Goal: Transaction & Acquisition: Purchase product/service

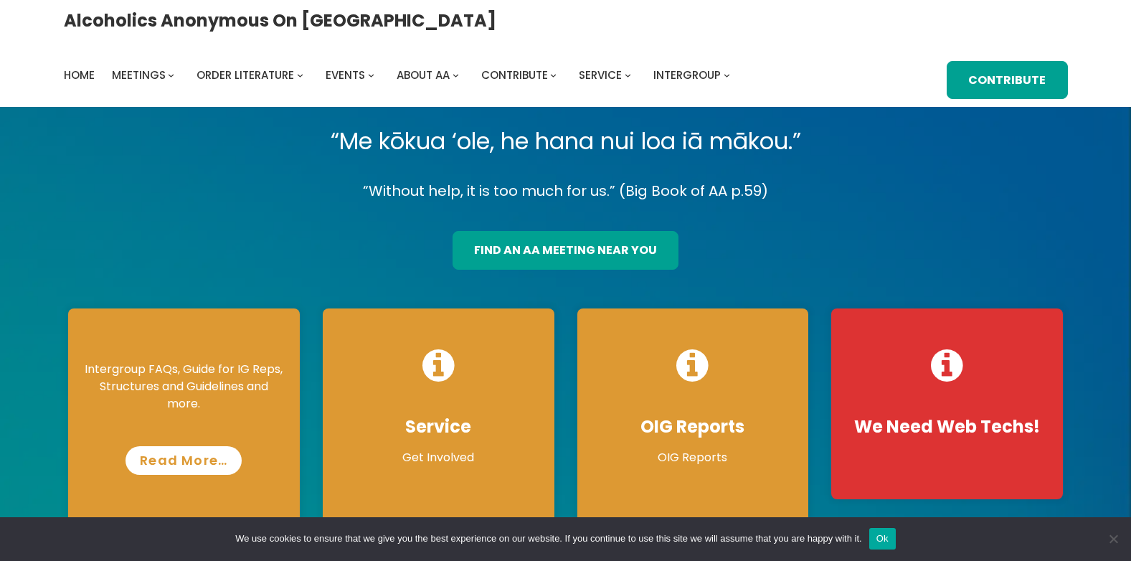
click at [180, 462] on link "Read More…" at bounding box center [183, 460] width 116 height 29
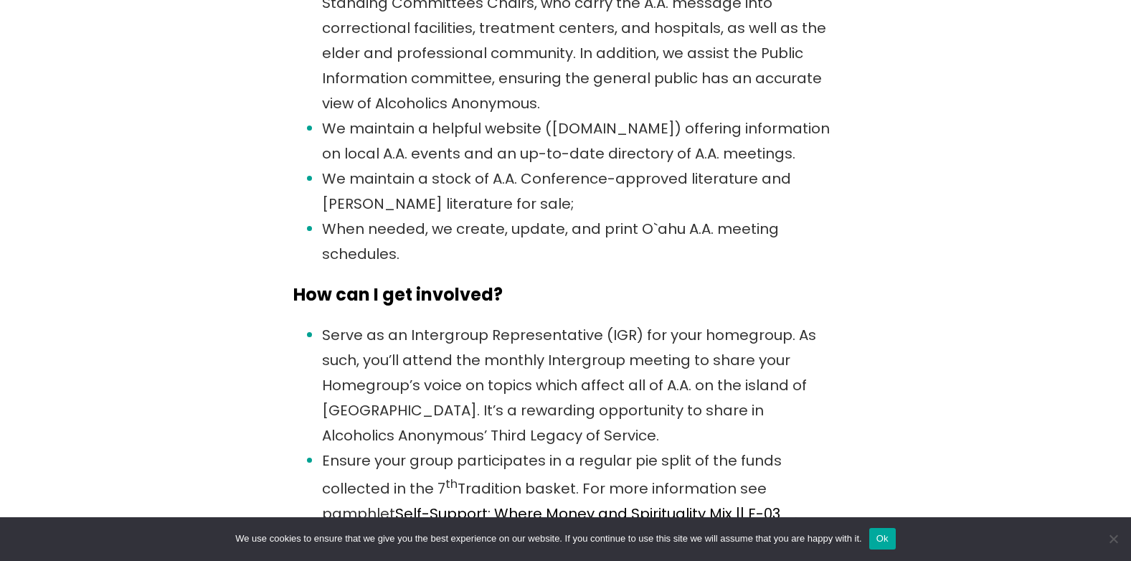
scroll to position [1434, 0]
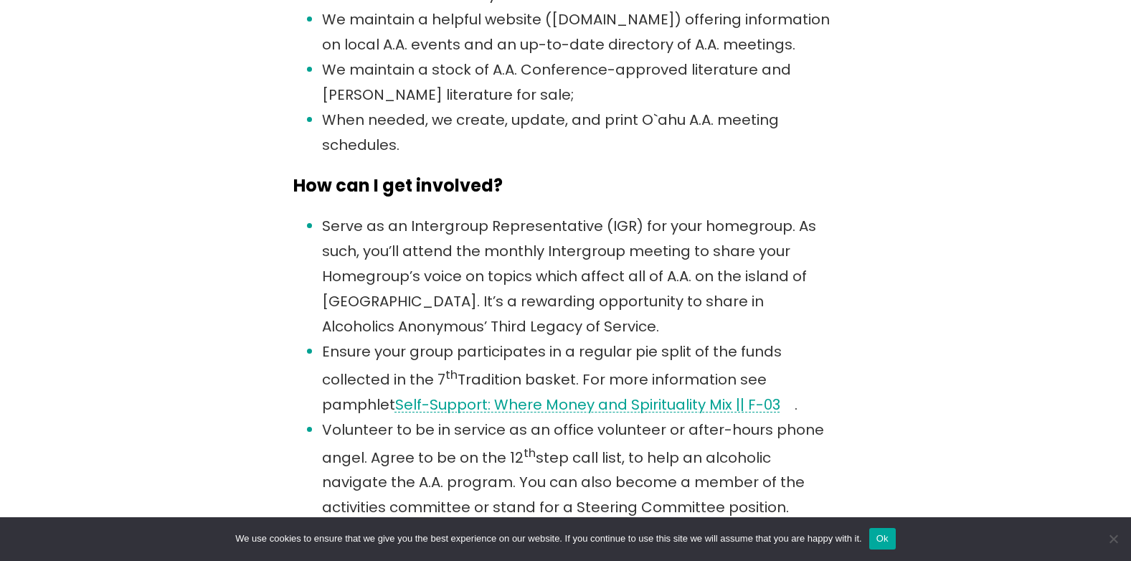
click at [499, 407] on link "Self-Support: Where Money and Spirituality Mix || F-03" at bounding box center [587, 404] width 385 height 20
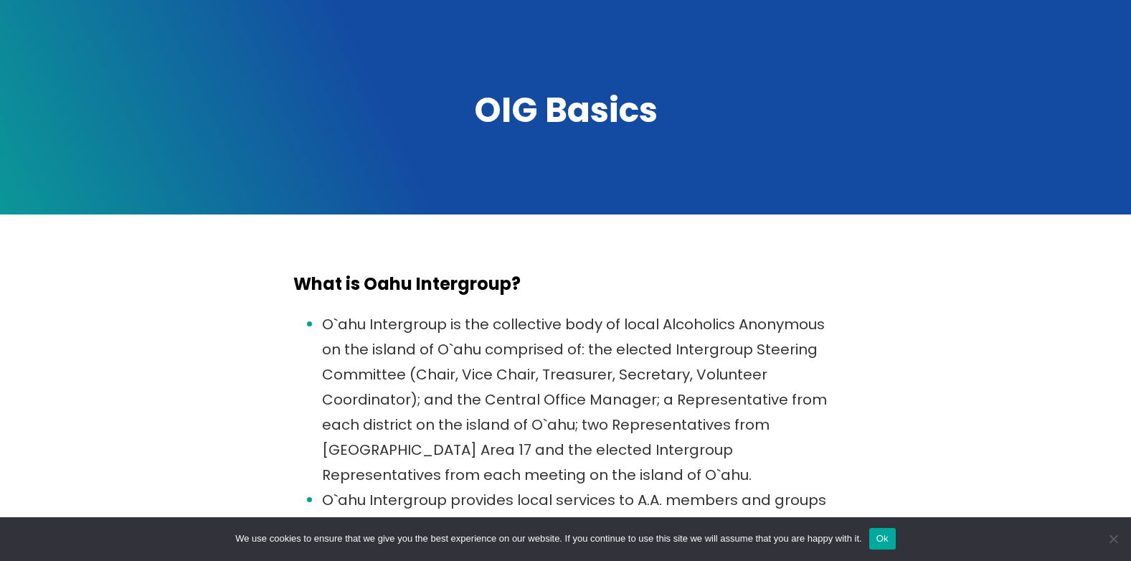
scroll to position [0, 0]
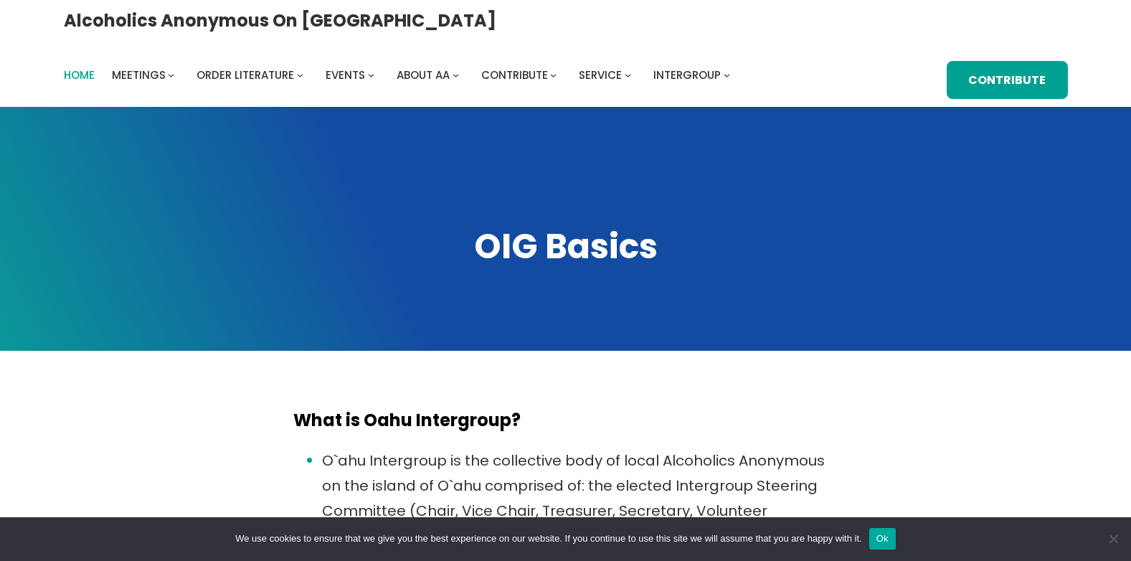
click at [95, 67] on span "Home" at bounding box center [79, 74] width 31 height 15
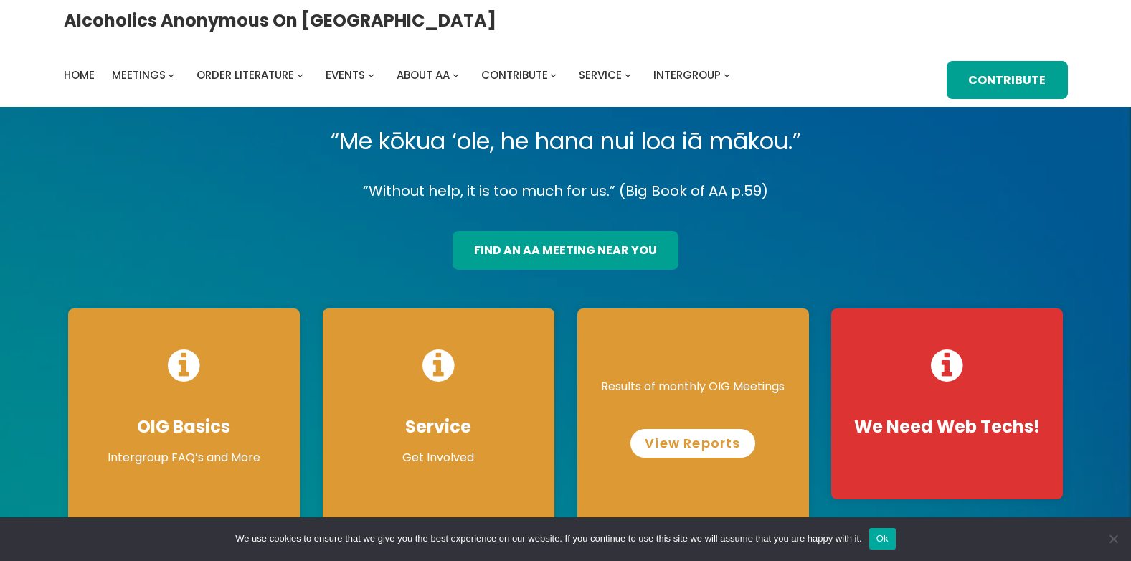
click at [703, 446] on link "View Reports" at bounding box center [692, 443] width 124 height 29
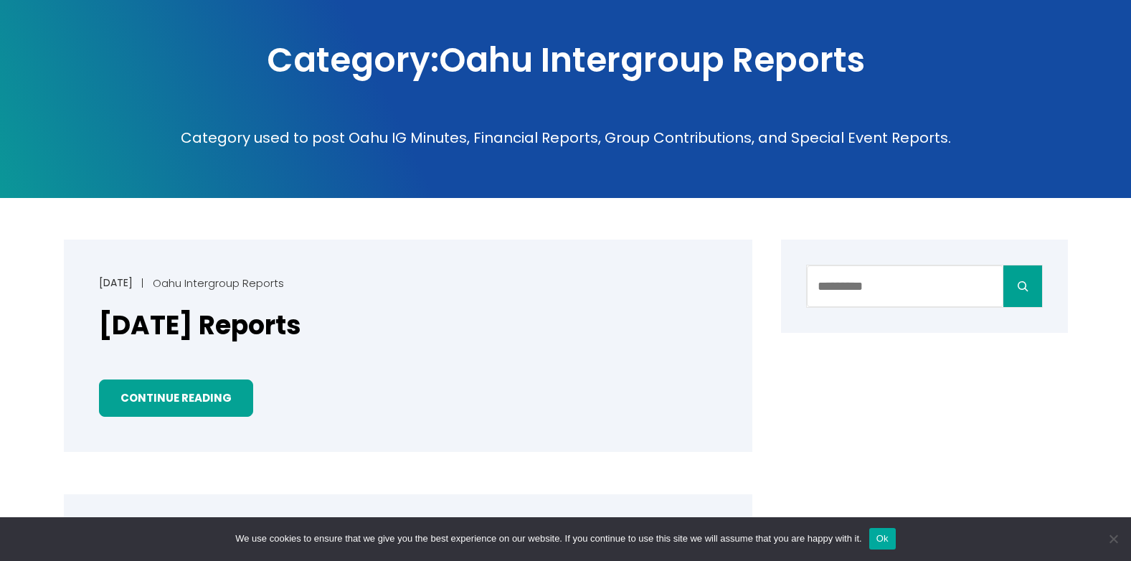
scroll to position [358, 0]
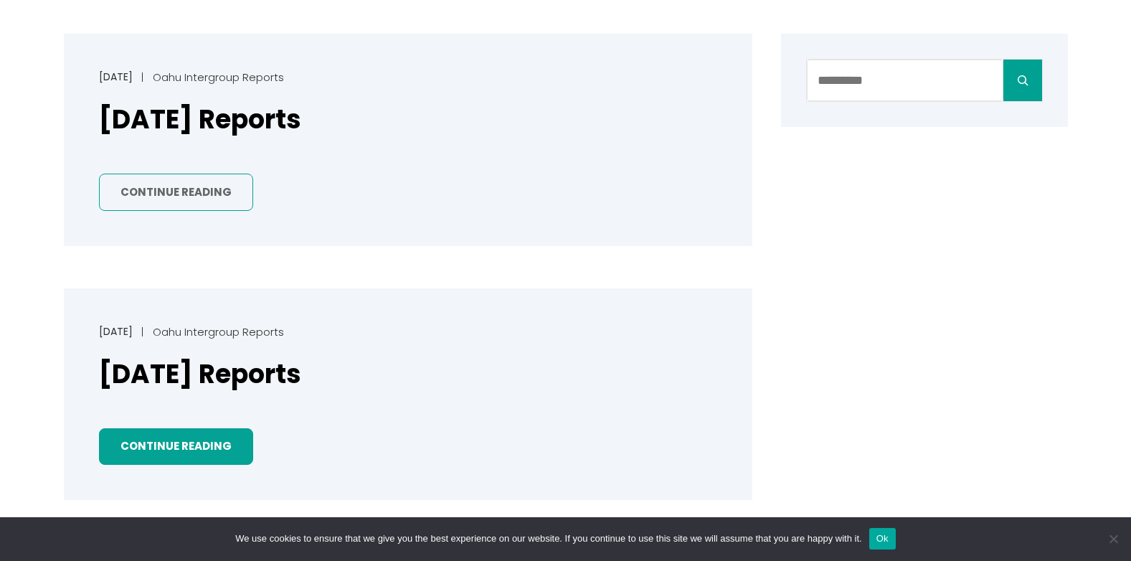
click at [169, 196] on link "Continue Reading" at bounding box center [176, 192] width 154 height 37
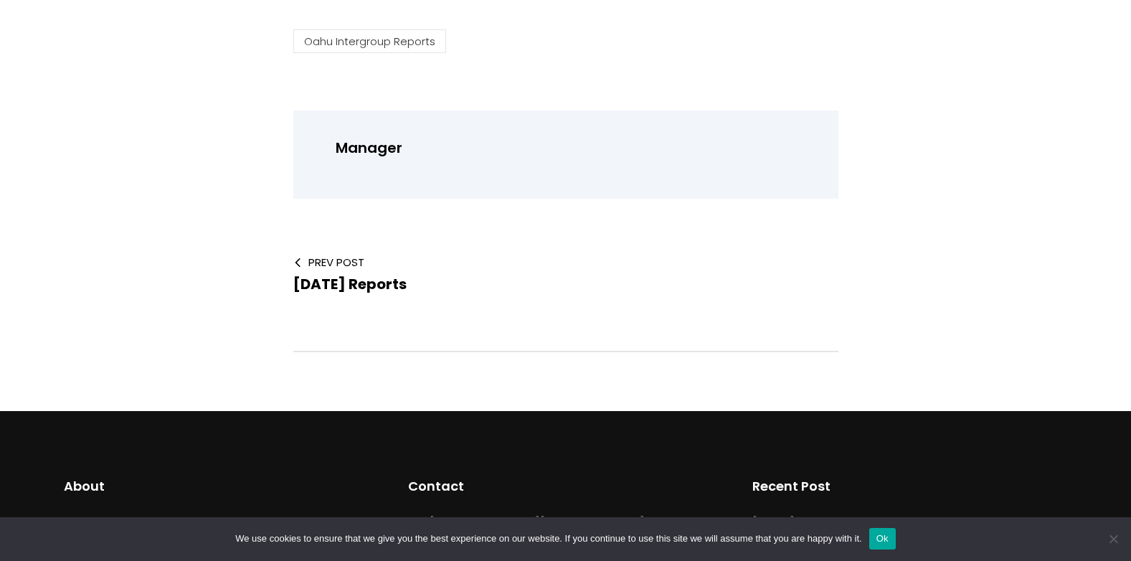
scroll to position [574, 0]
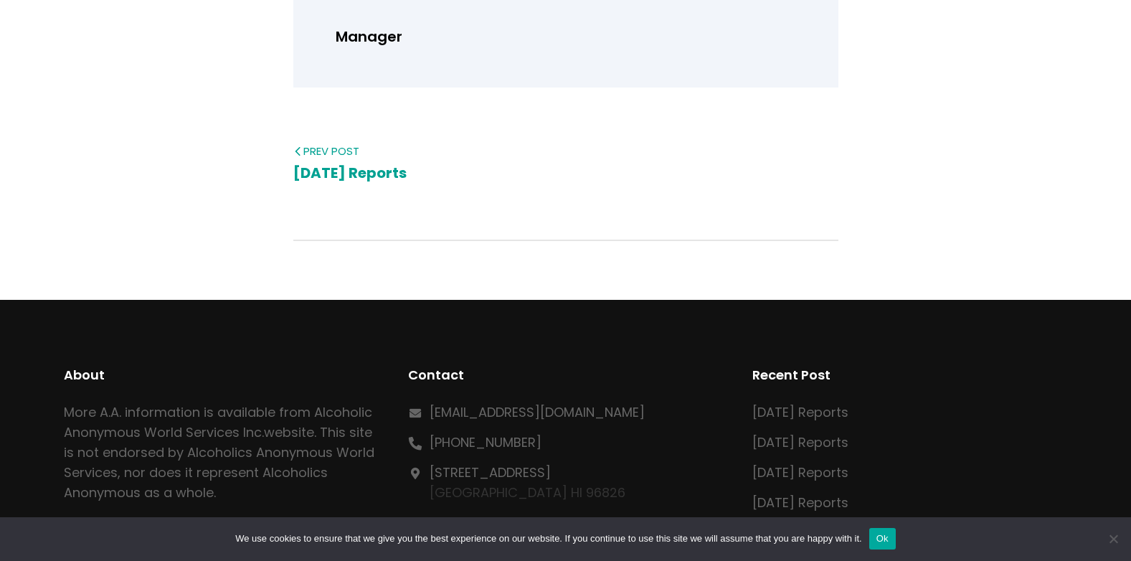
click at [332, 173] on span "[DATE] Reports" at bounding box center [349, 173] width 113 height 20
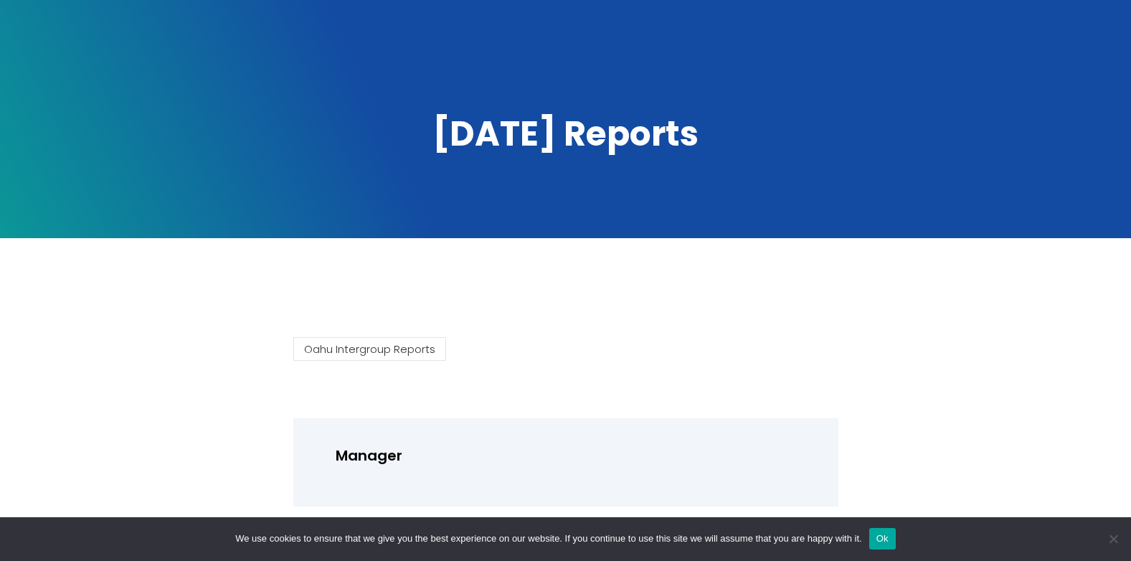
scroll to position [287, 0]
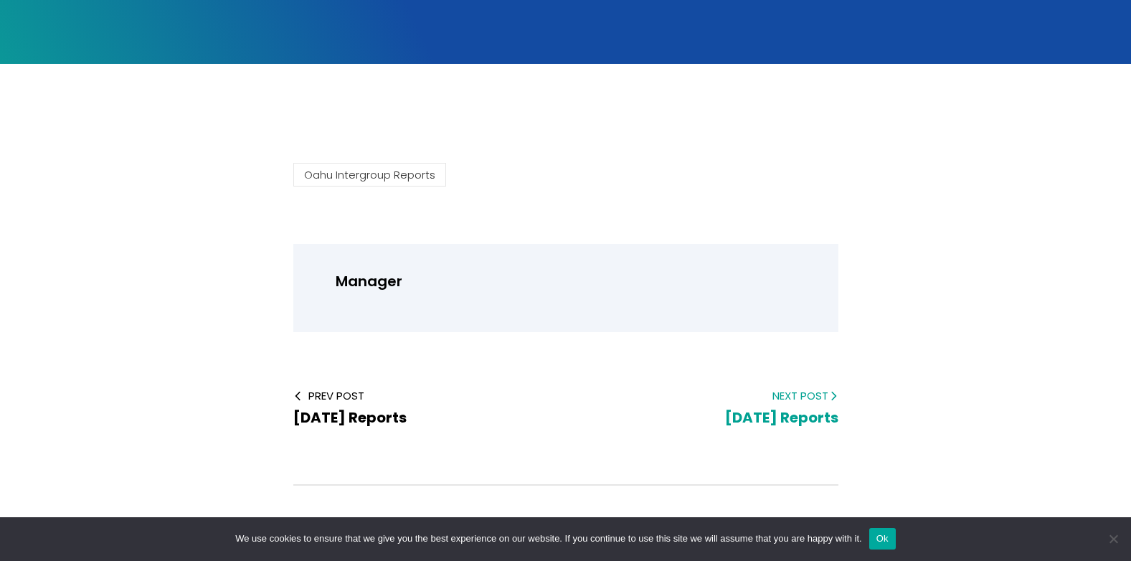
click at [782, 422] on span "[DATE] Reports" at bounding box center [781, 417] width 113 height 20
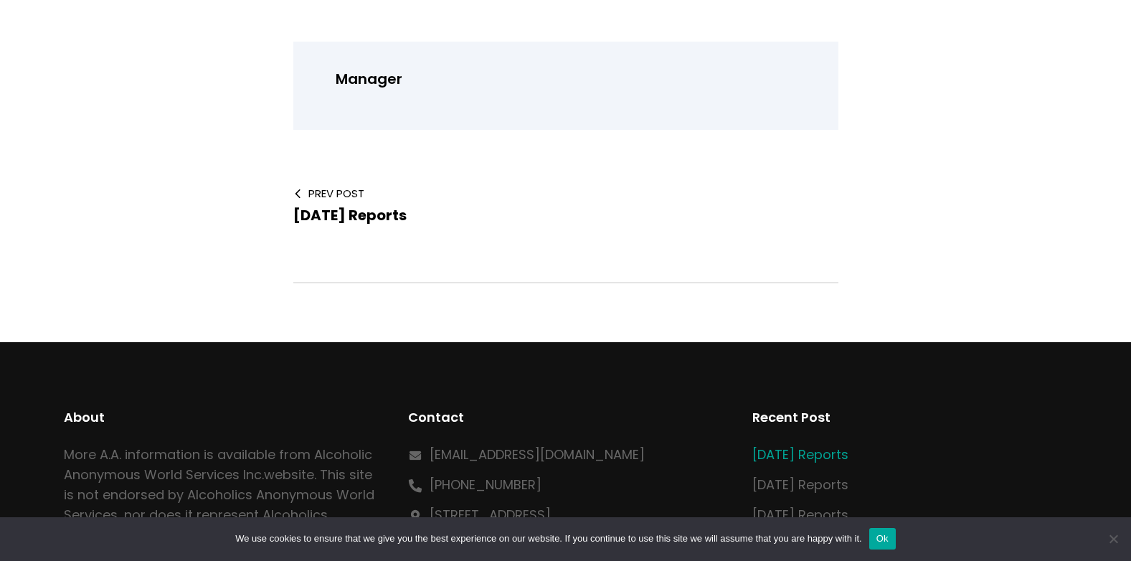
scroll to position [381, 0]
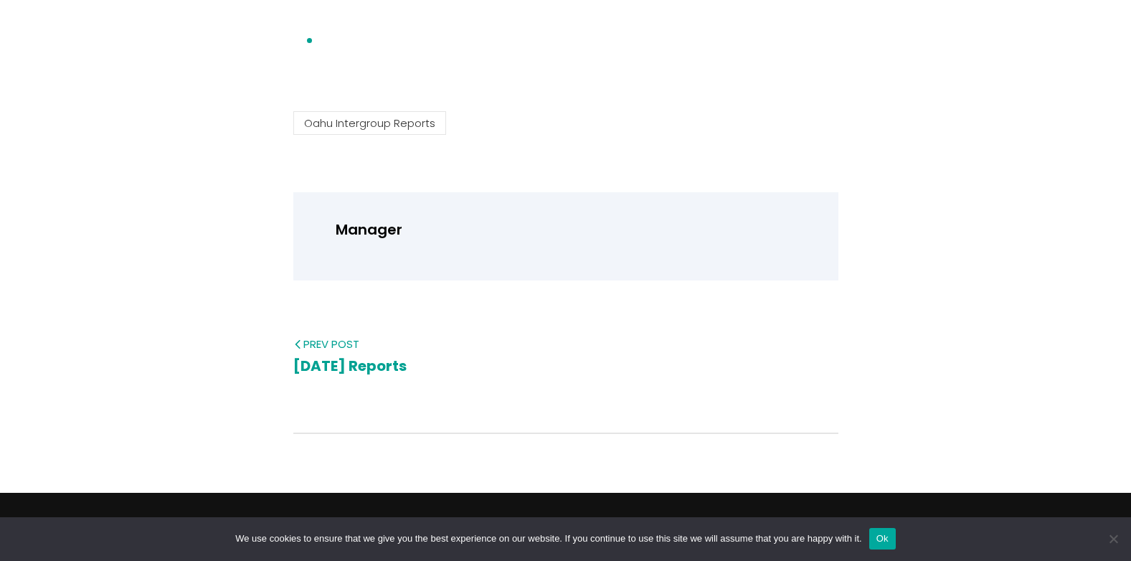
click at [397, 369] on span "[DATE] Reports" at bounding box center [349, 366] width 113 height 20
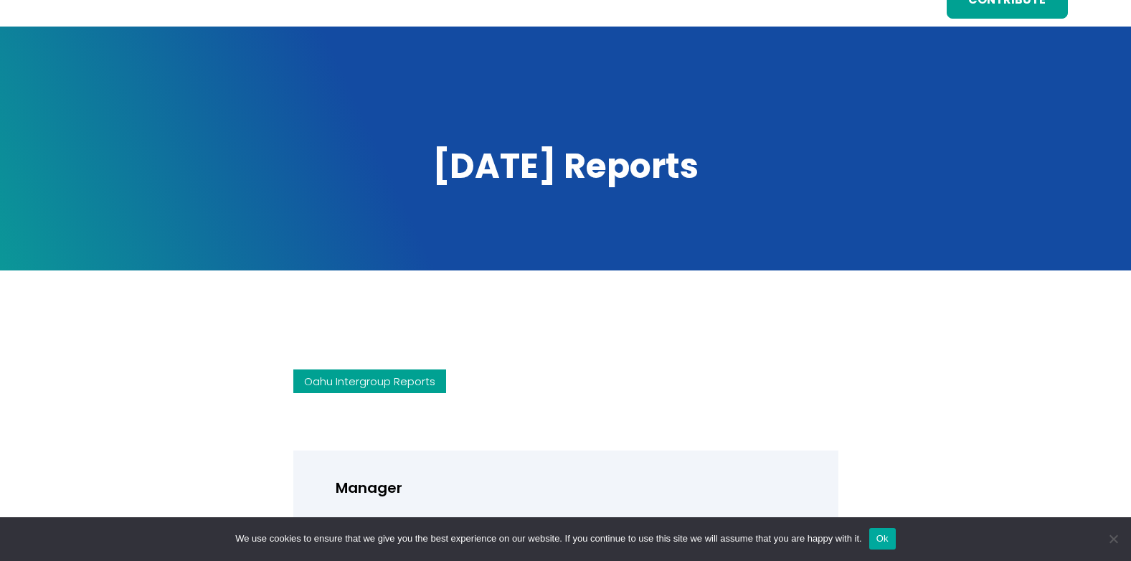
scroll to position [215, 0]
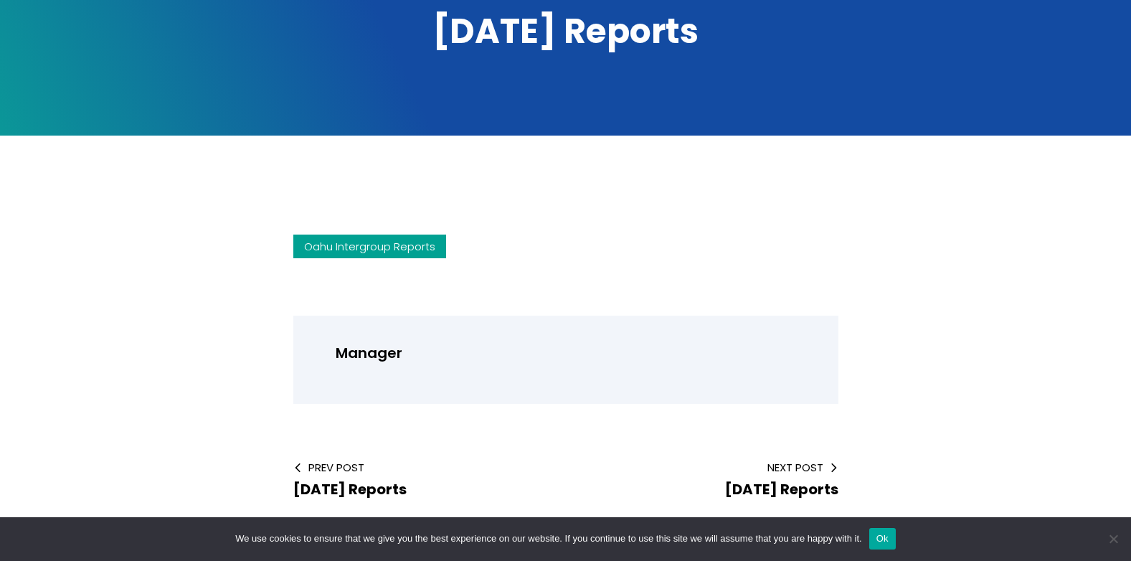
click at [432, 252] on link "Oahu Intergroup Reports" at bounding box center [369, 246] width 153 height 24
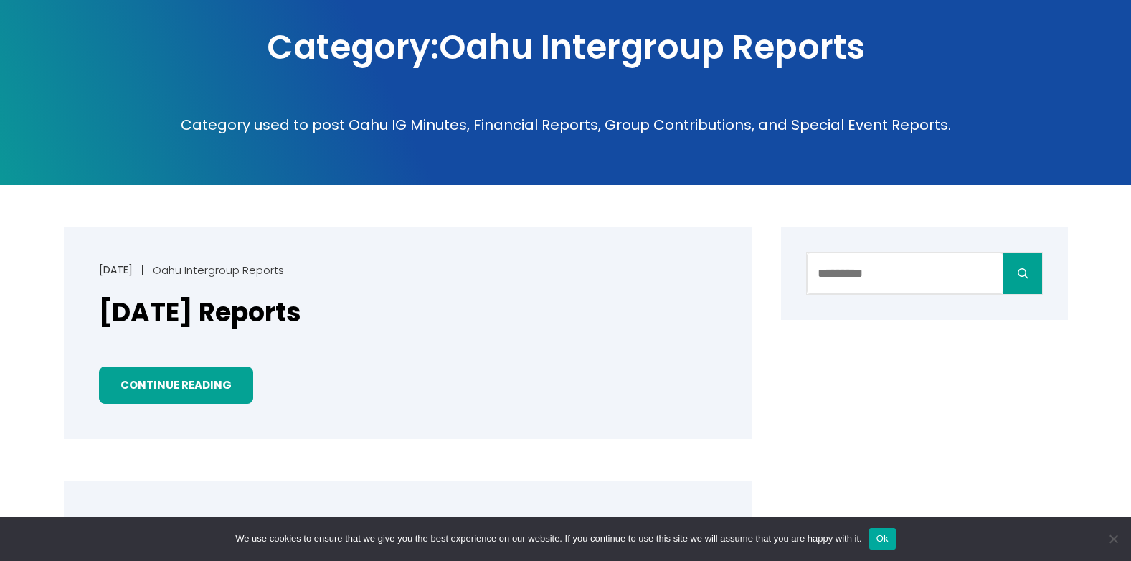
scroll to position [358, 0]
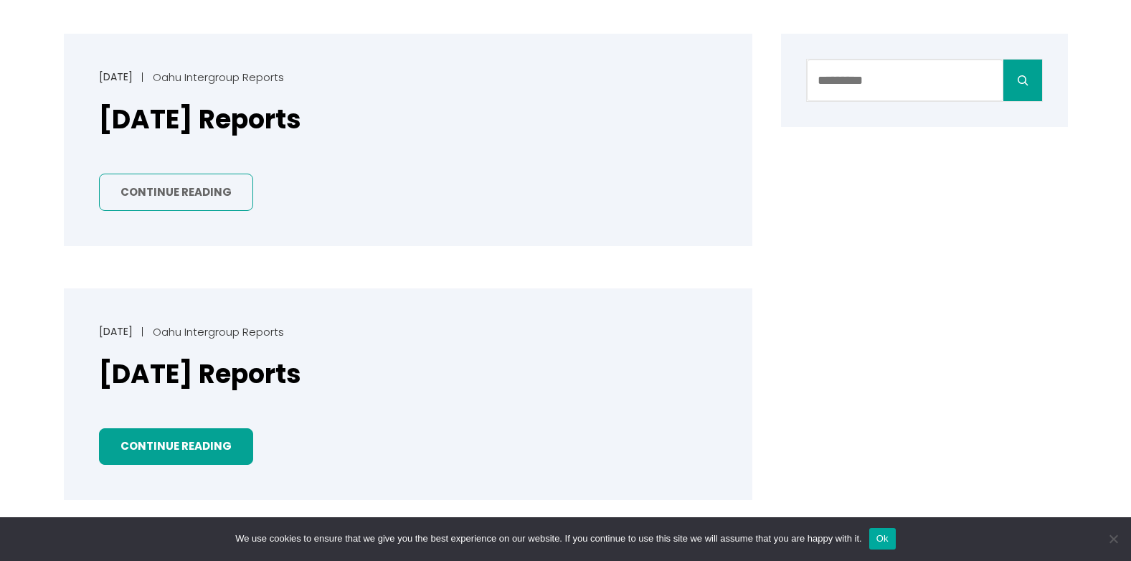
click at [202, 181] on link "Continue Reading" at bounding box center [176, 192] width 154 height 37
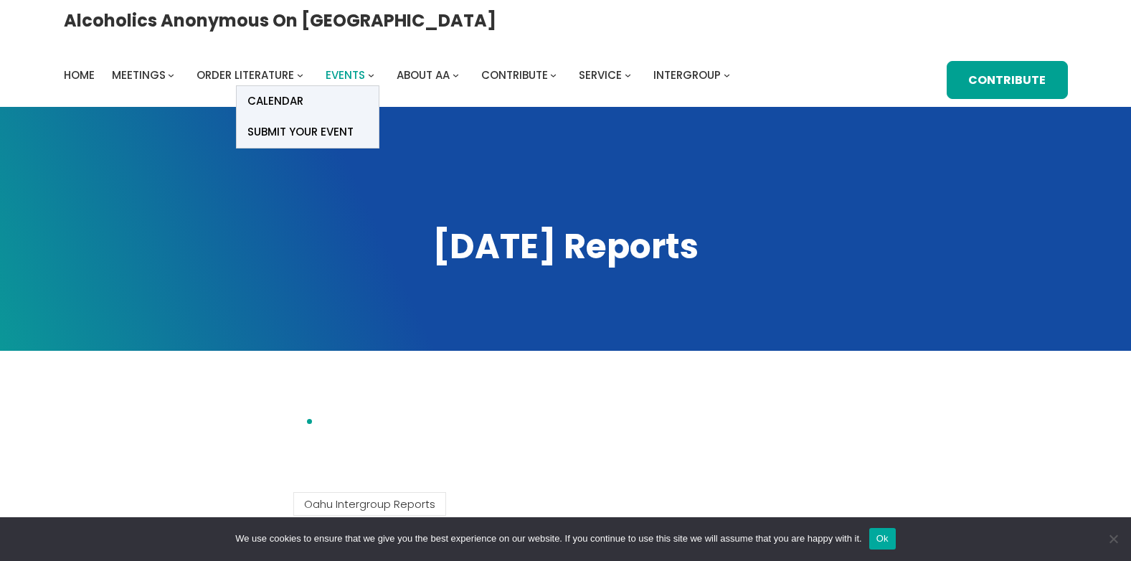
click at [365, 67] on span "Events" at bounding box center [345, 74] width 39 height 15
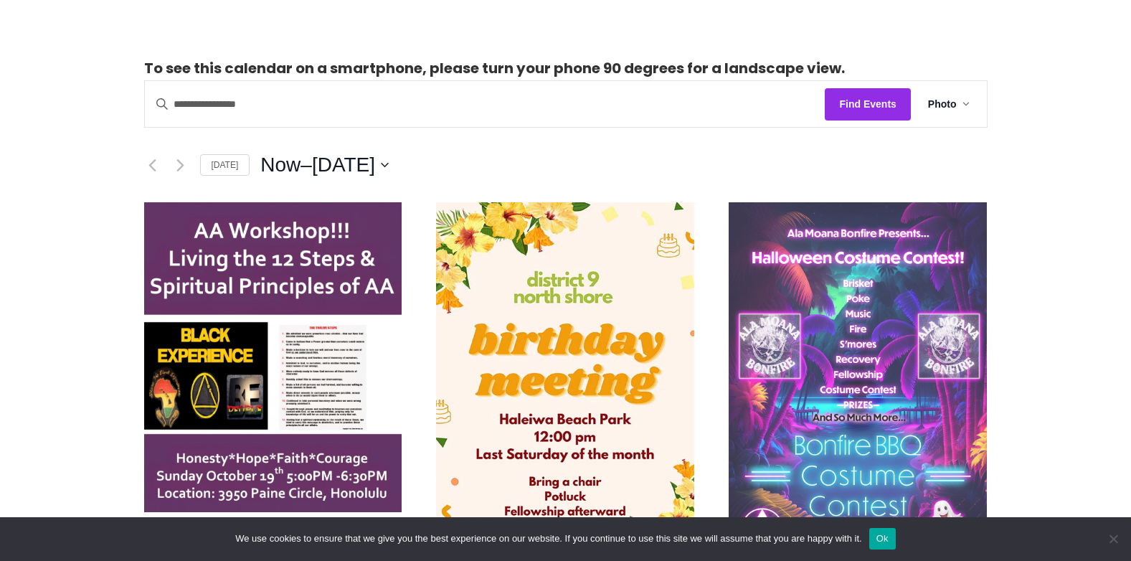
scroll to position [358, 0]
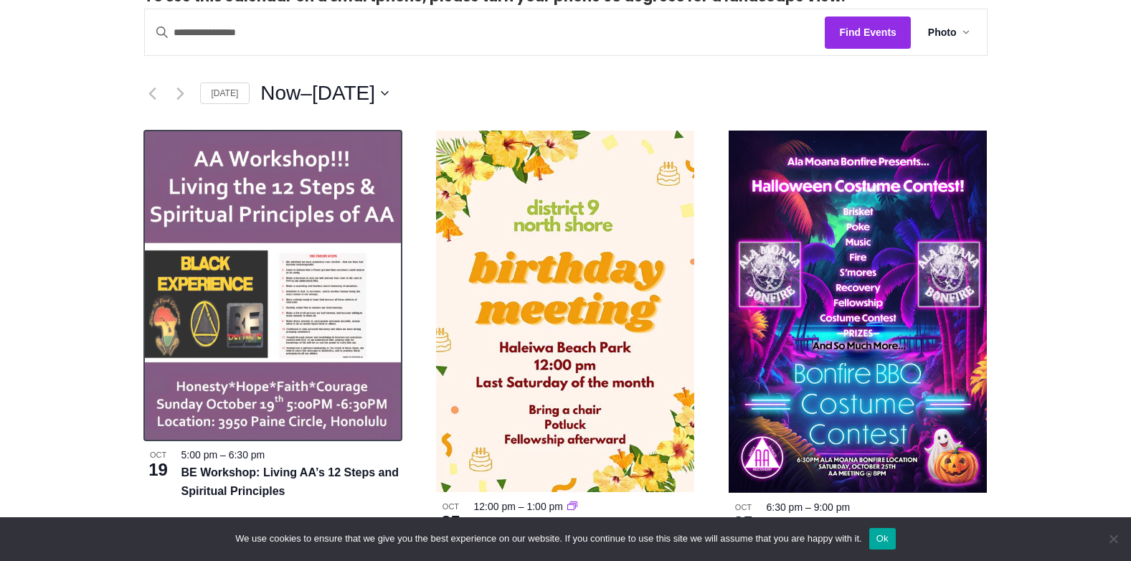
click at [207, 309] on img at bounding box center [273, 285] width 258 height 310
click at [318, 299] on img at bounding box center [273, 285] width 258 height 310
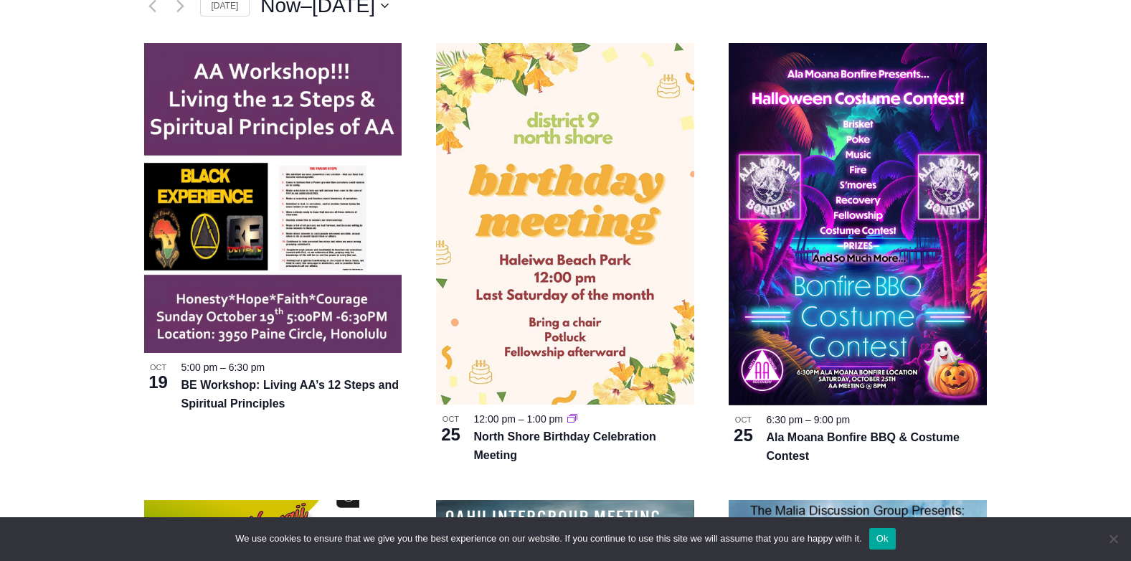
scroll to position [717, 0]
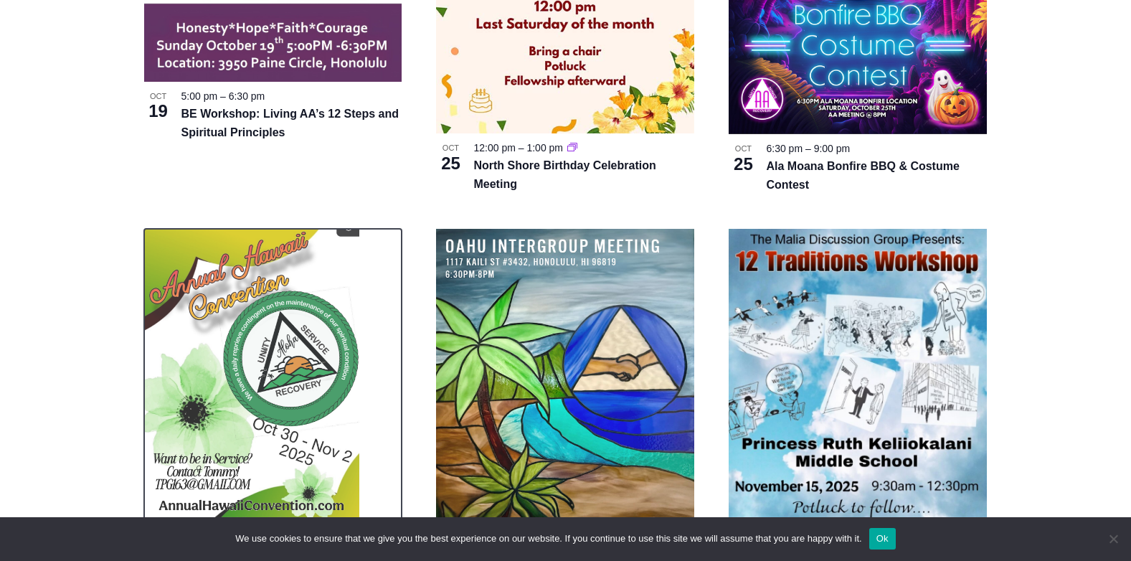
click at [355, 282] on img at bounding box center [251, 381] width 215 height 304
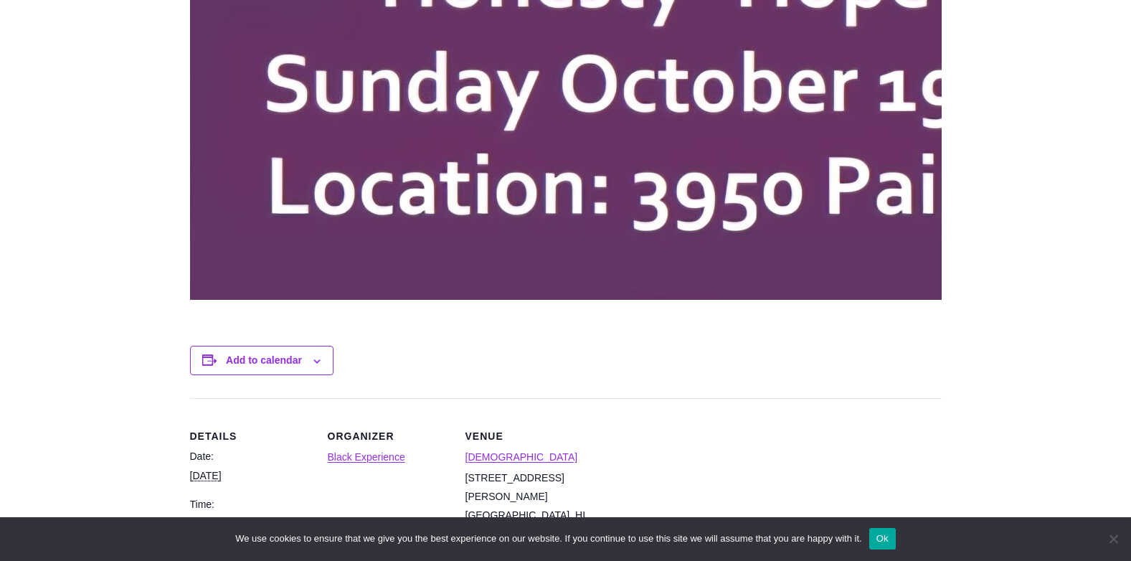
scroll to position [2223, 0]
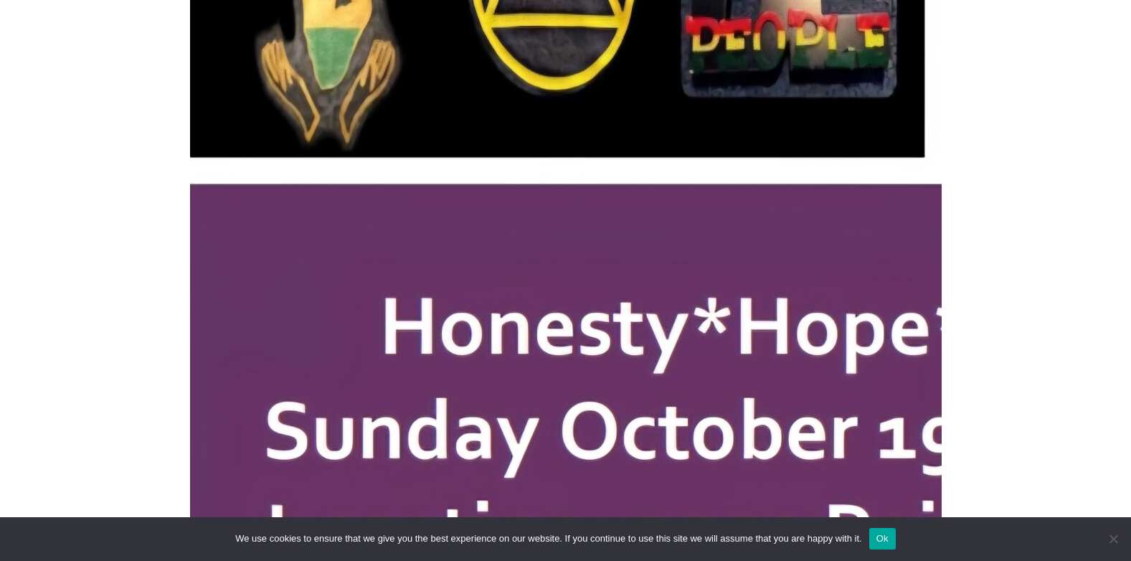
scroll to position [1506, 0]
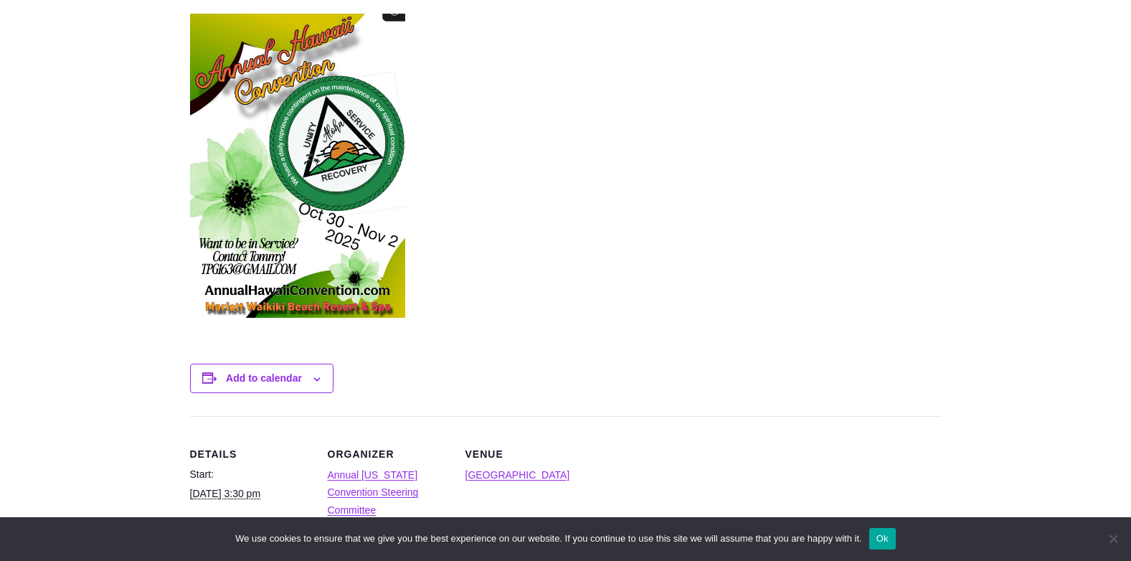
scroll to position [574, 0]
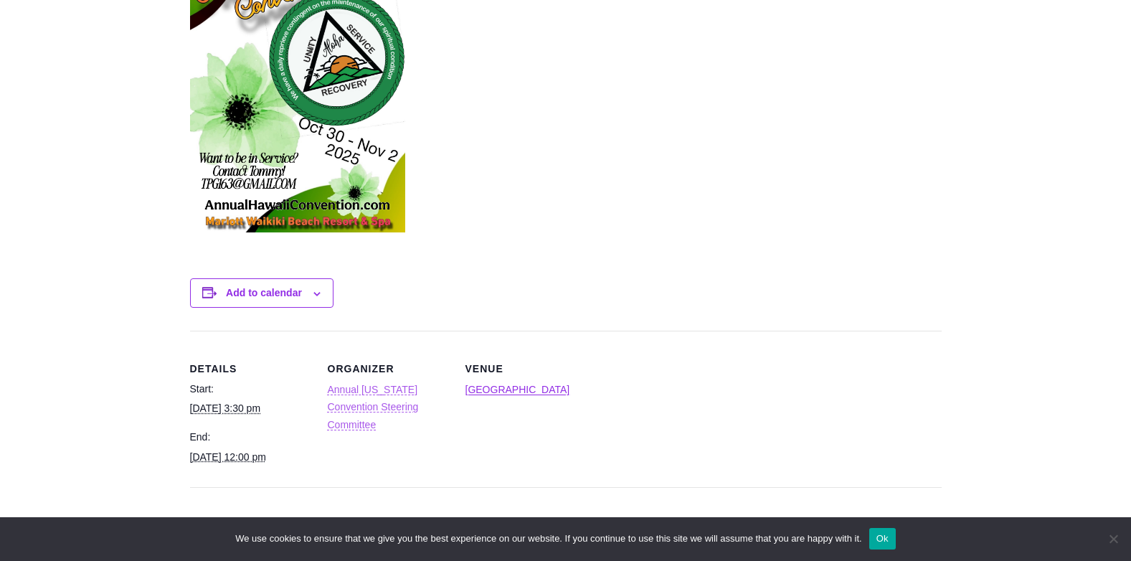
click at [386, 389] on link "Annual [US_STATE] Convention Steering Committee" at bounding box center [373, 407] width 91 height 47
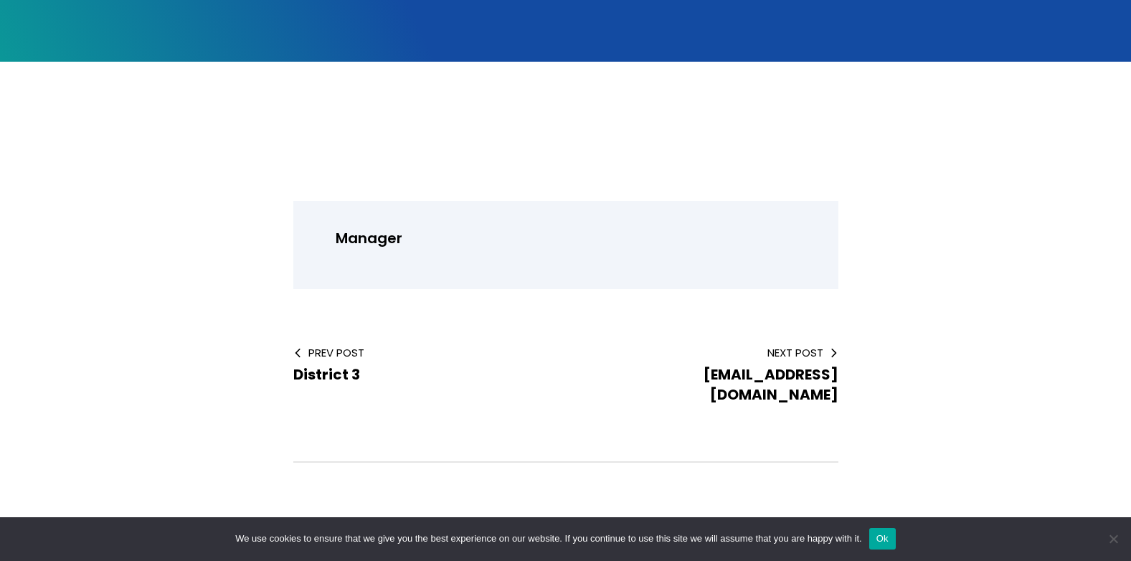
scroll to position [358, 0]
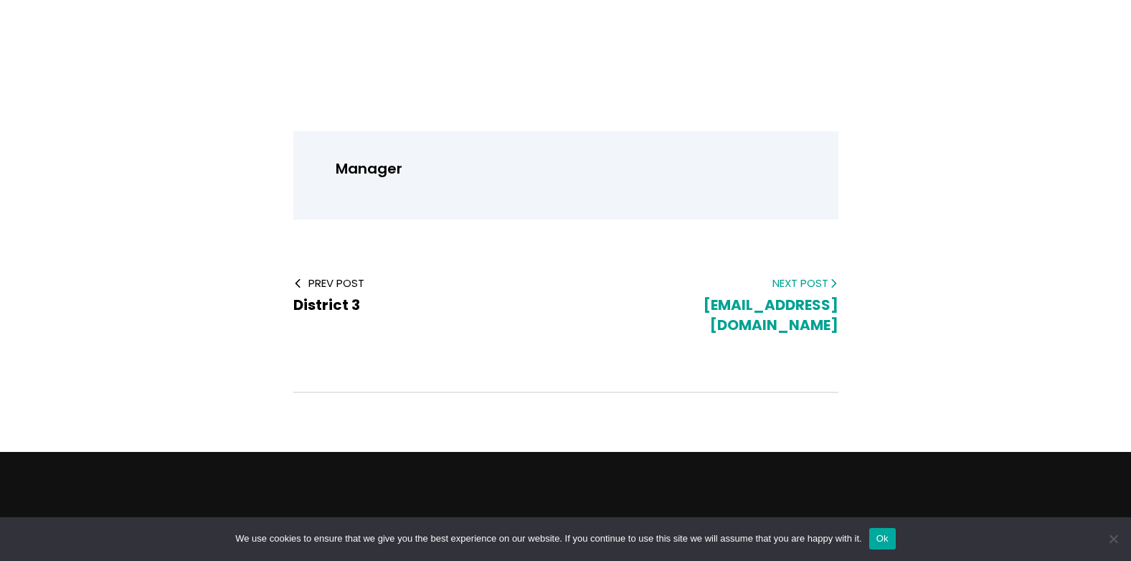
click at [817, 304] on span "[EMAIL_ADDRESS][DOMAIN_NAME]" at bounding box center [770, 315] width 135 height 40
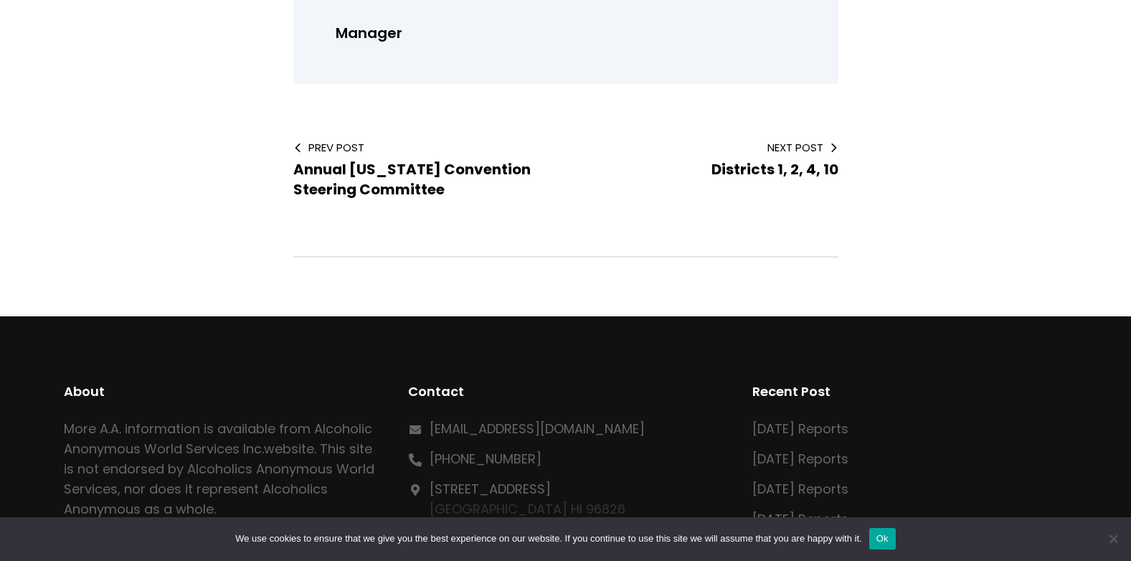
scroll to position [389, 0]
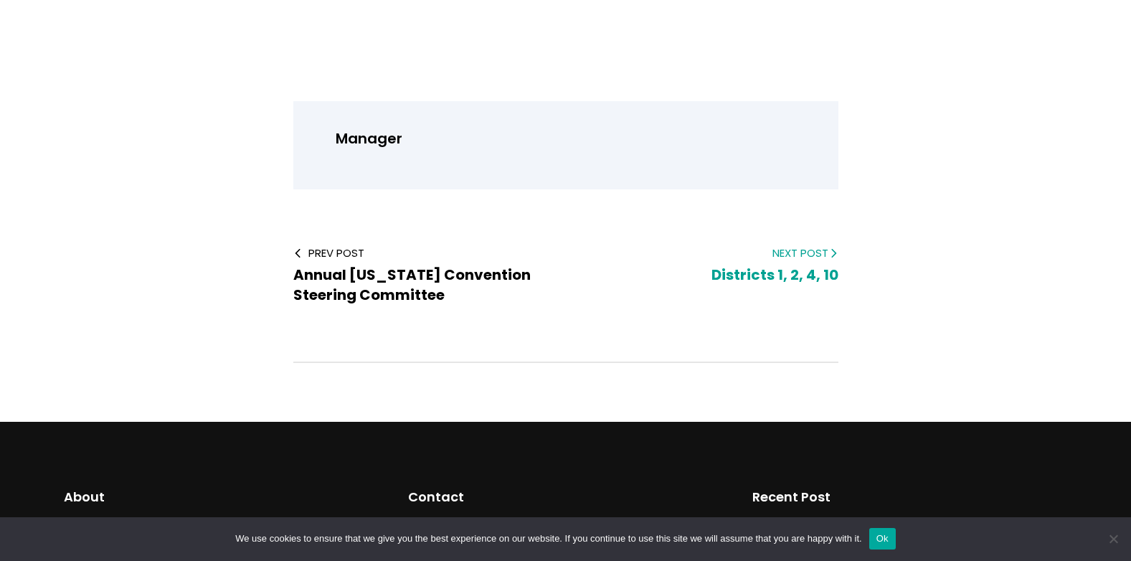
click at [831, 253] on icon at bounding box center [833, 253] width 10 height 10
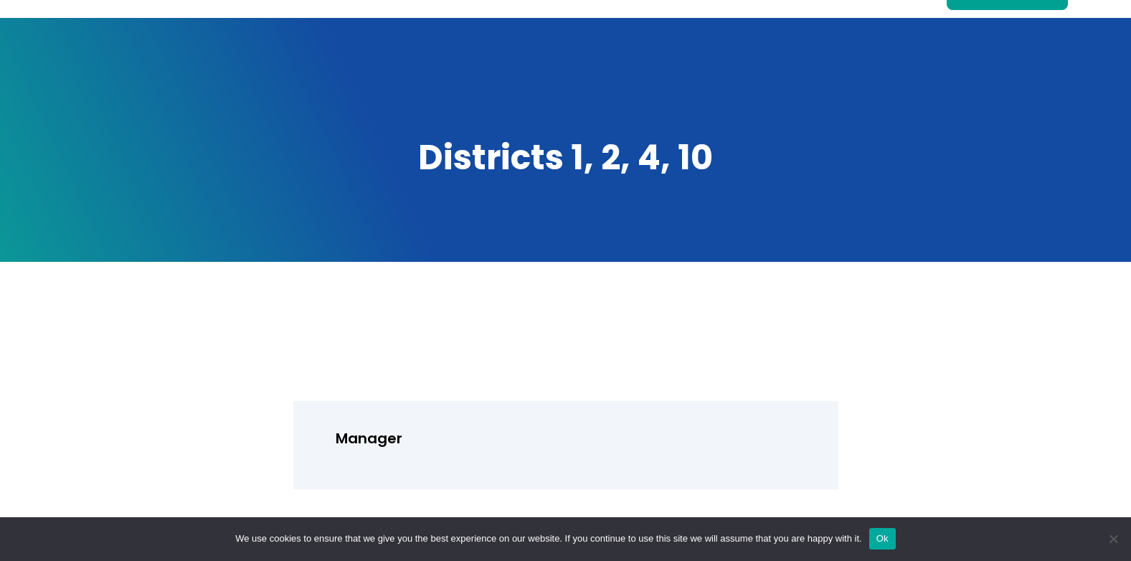
scroll to position [287, 0]
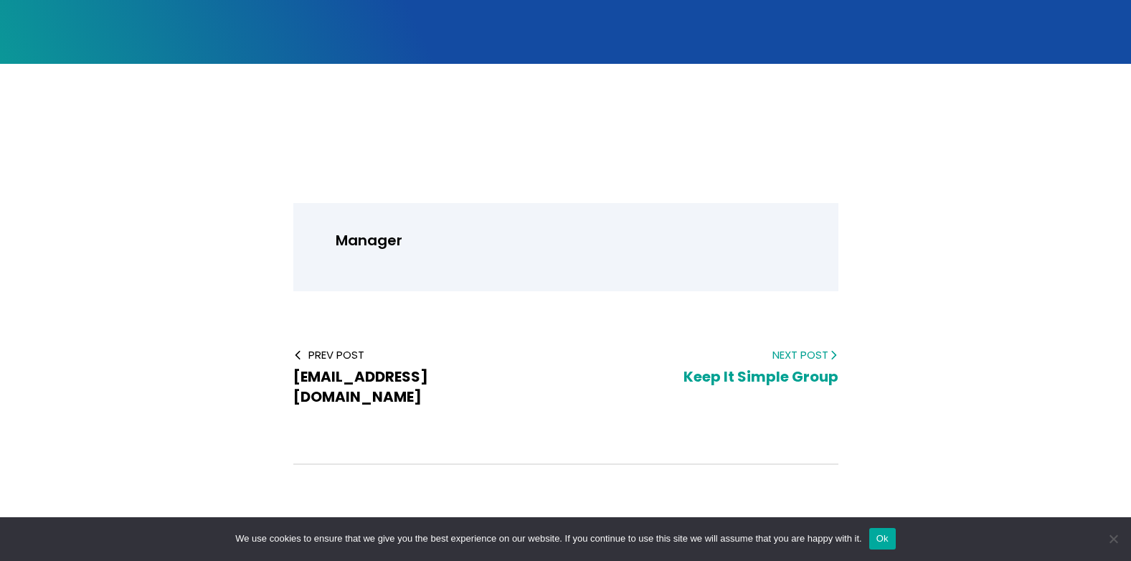
click at [835, 353] on icon at bounding box center [833, 355] width 10 height 10
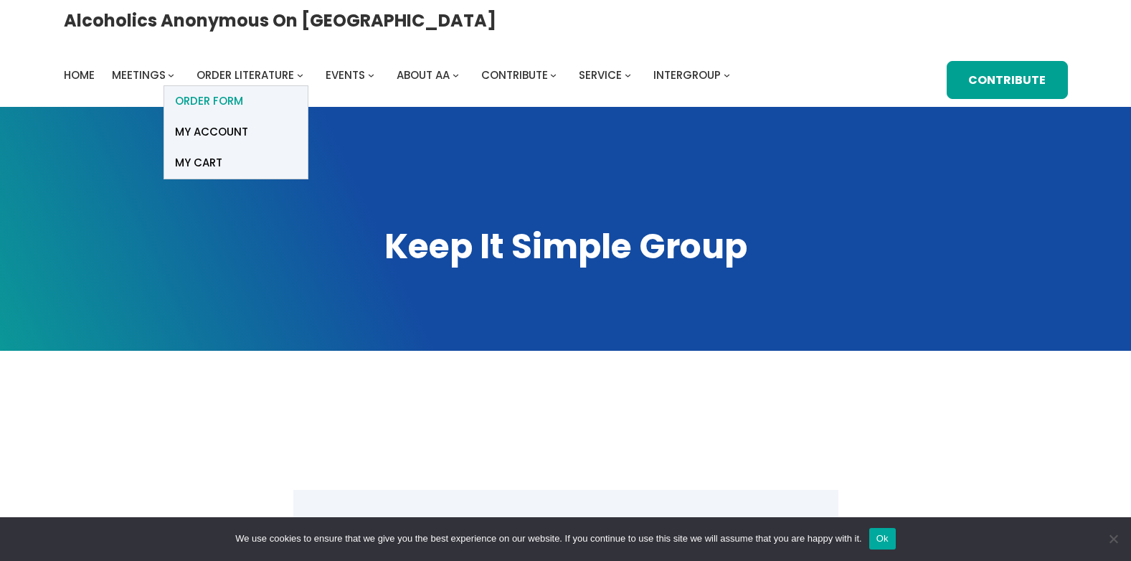
click at [243, 91] on span "ORDER FORM" at bounding box center [209, 101] width 68 height 20
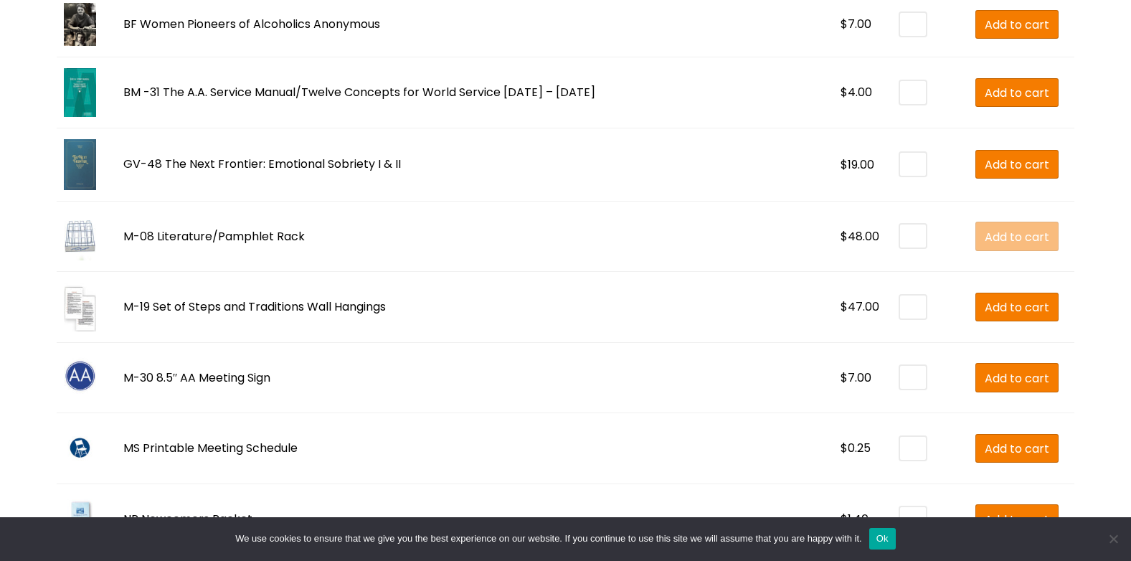
scroll to position [2294, 0]
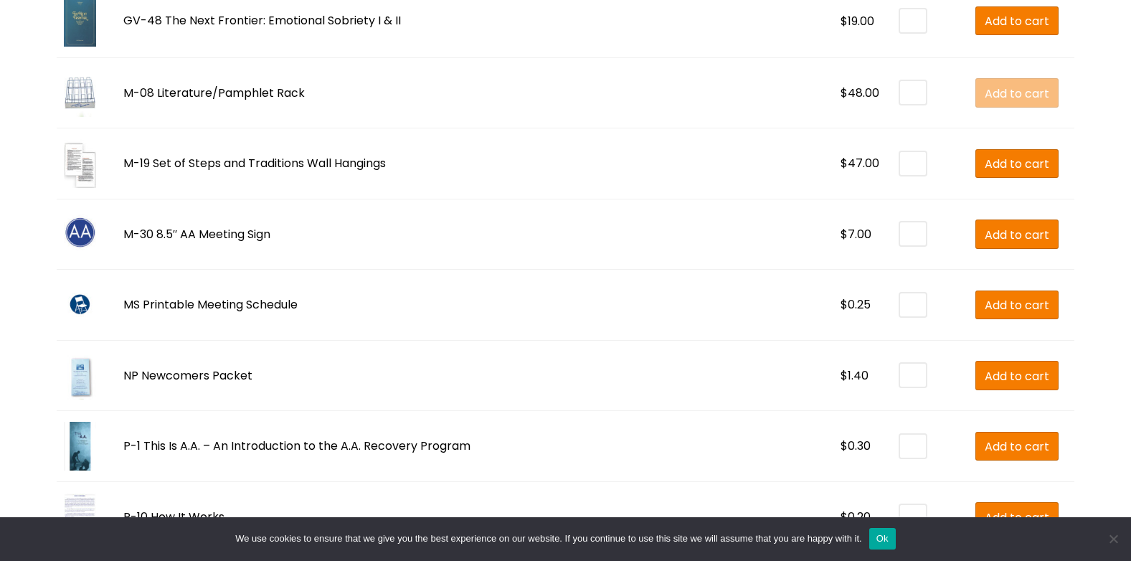
click at [90, 235] on img at bounding box center [80, 234] width 32 height 49
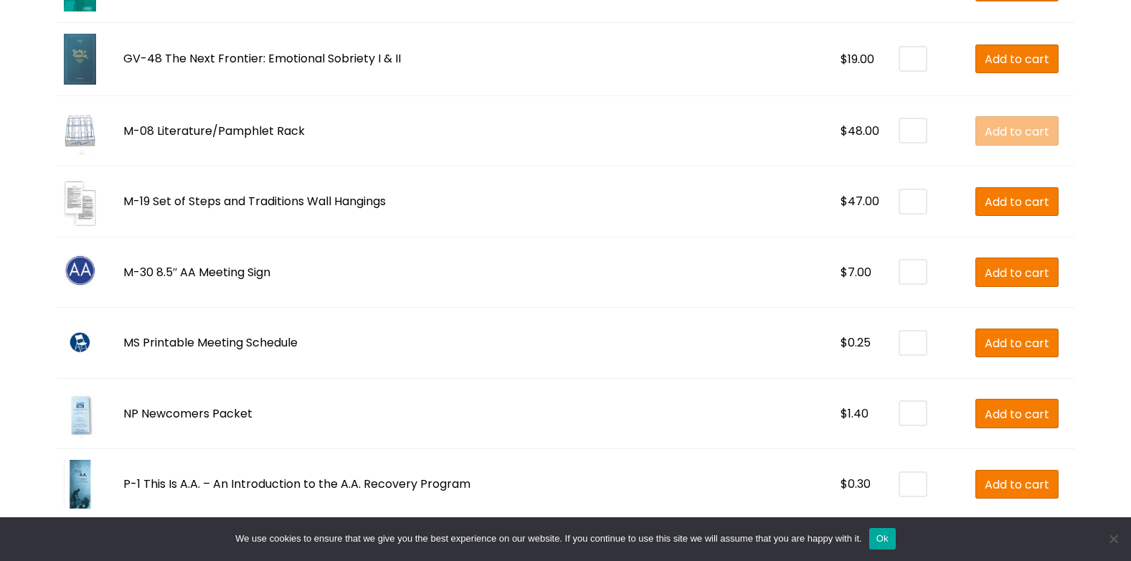
scroll to position [2079, 0]
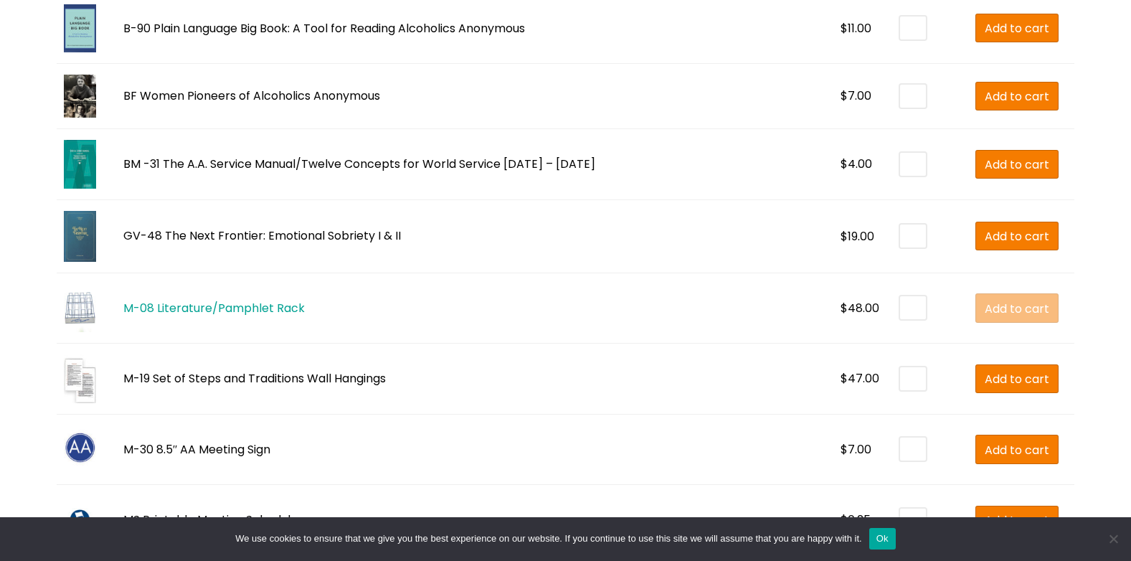
click at [298, 308] on link "M-08 Literature/Pamphlet Rack" at bounding box center [213, 308] width 181 height 16
click at [224, 378] on link "M-19 Set of Steps and Traditions Wall Hangings" at bounding box center [254, 378] width 262 height 16
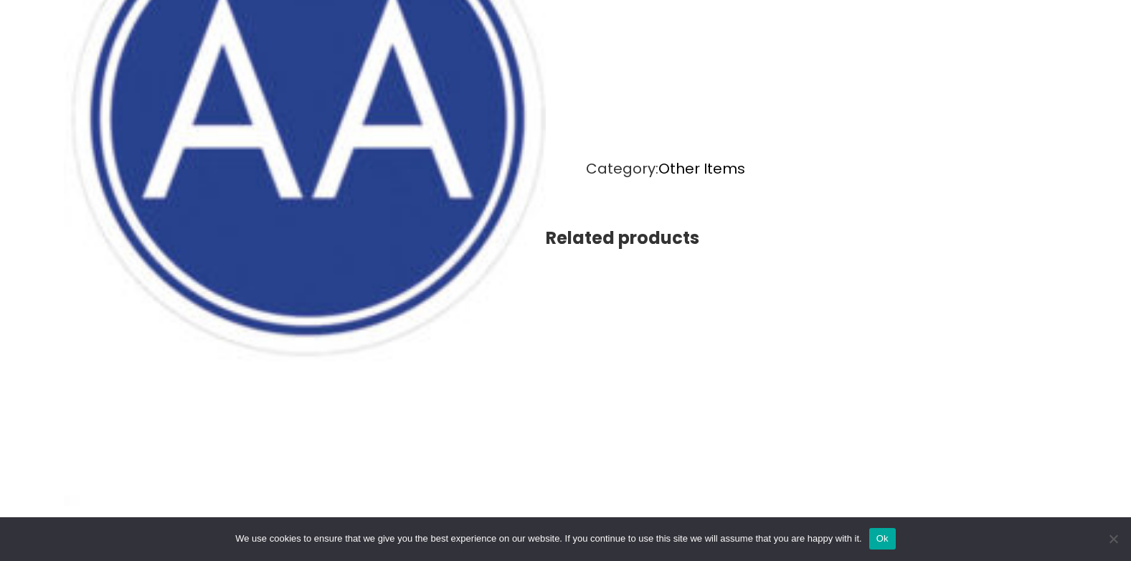
scroll to position [717, 0]
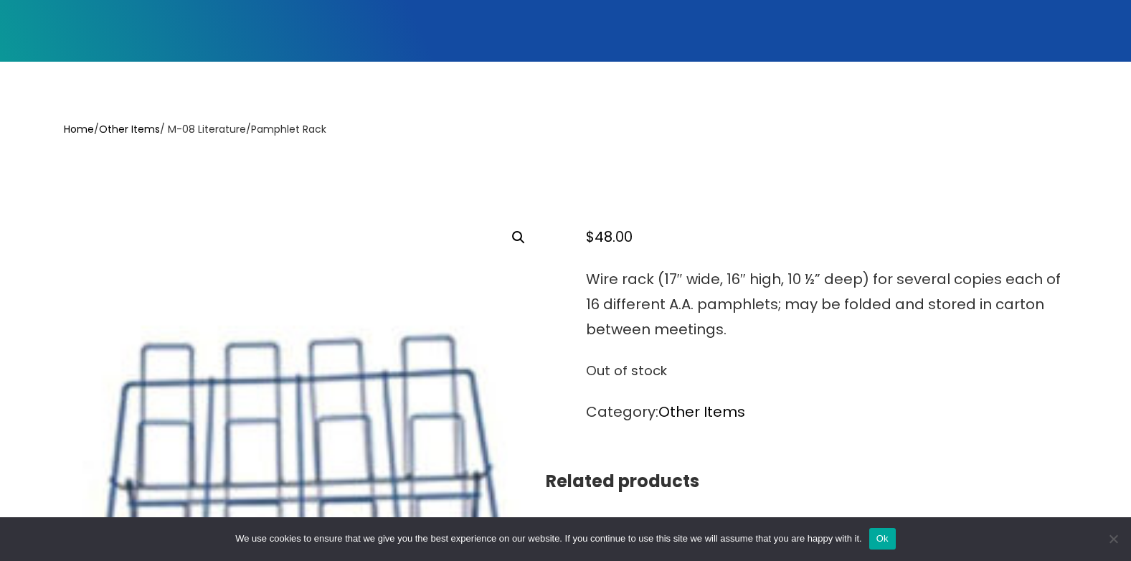
scroll to position [287, 0]
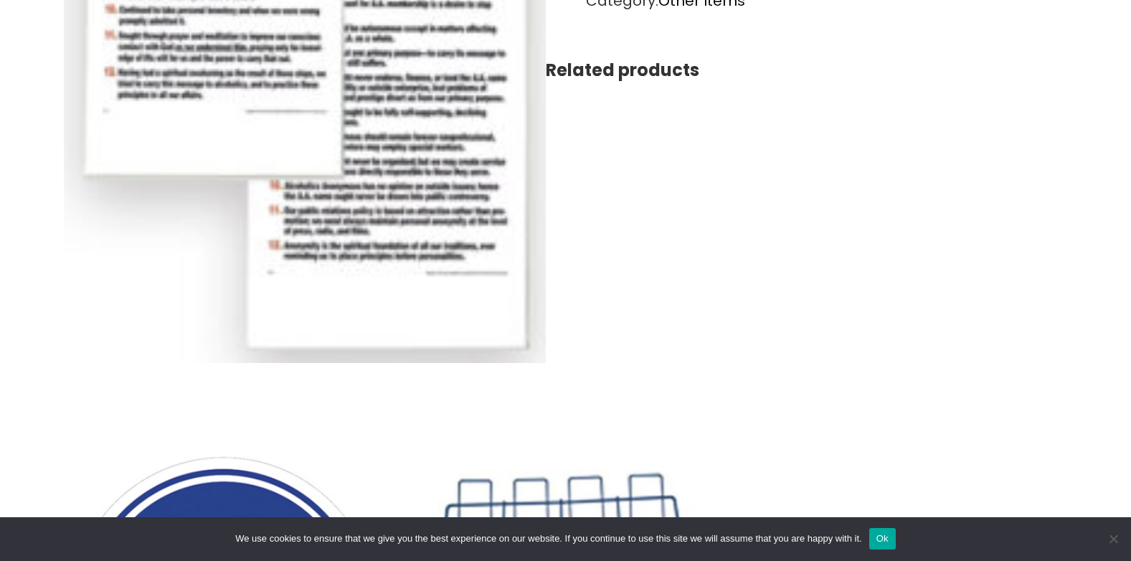
scroll to position [860, 0]
